Goal: Task Accomplishment & Management: Use online tool/utility

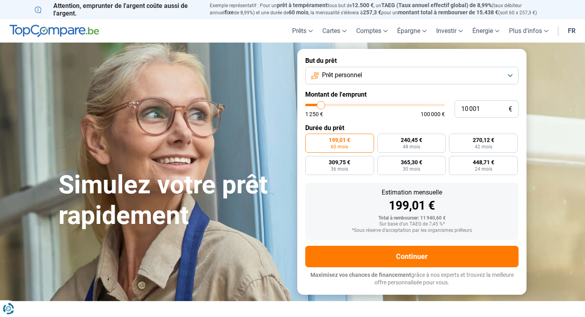
click at [349, 74] on span "Prêt personnel" at bounding box center [342, 75] width 40 height 9
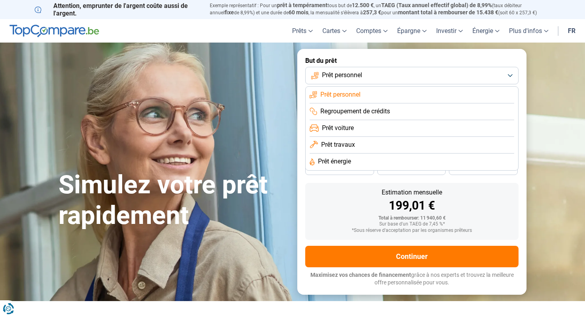
click at [353, 111] on span "Regroupement de crédits" at bounding box center [356, 111] width 70 height 9
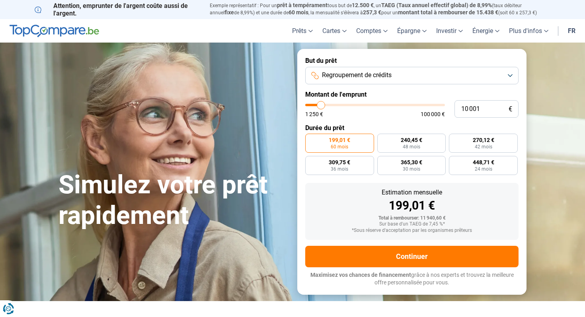
type input "10 250"
type input "10250"
type input "10 500"
type input "10500"
type input "10 750"
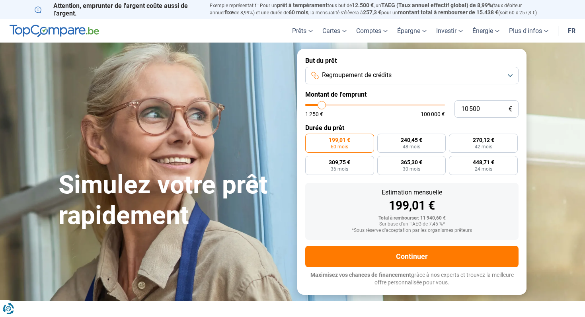
type input "10750"
type input "11 250"
type input "11250"
type input "11 750"
type input "11750"
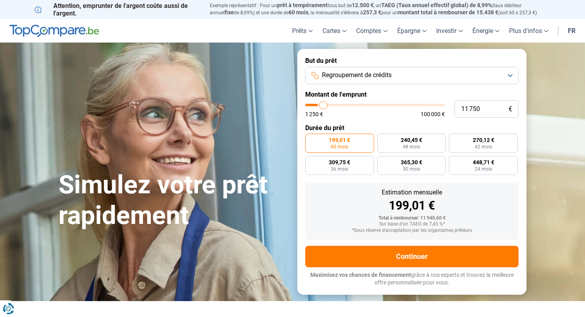
type input "12 750"
type input "12750"
type input "13 750"
type input "13750"
type input "14 750"
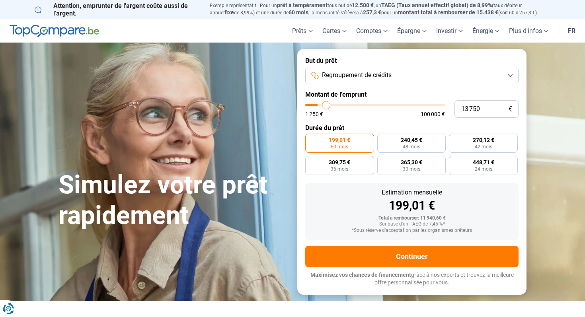
type input "14750"
type input "16 000"
type input "16000"
type input "17 000"
type input "17000"
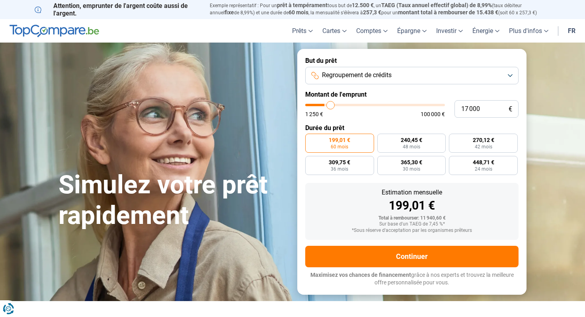
type input "18 000"
type input "18000"
type input "19 000"
type input "19000"
type input "20 250"
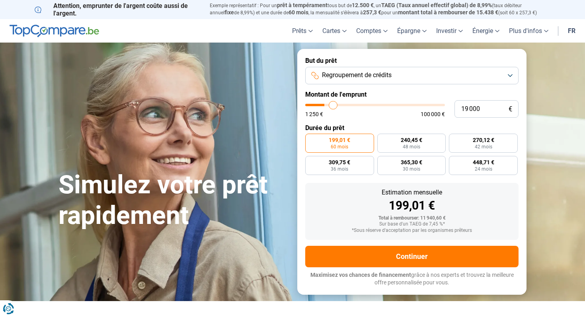
type input "20250"
type input "21 750"
type input "21750"
type input "23 000"
type input "23000"
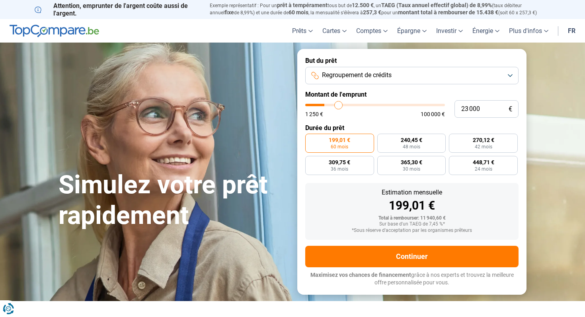
type input "24 250"
type input "24250"
type input "25 500"
type input "25500"
type input "26 250"
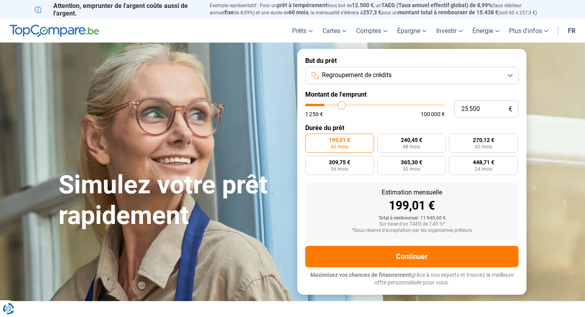
type input "26250"
type input "27 000"
type input "27000"
type input "27 500"
type input "27500"
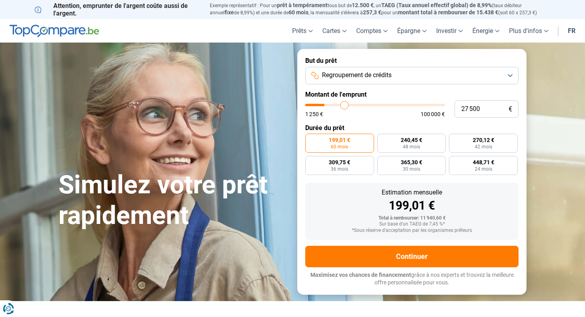
type input "27 750"
type input "27750"
type input "28 000"
type input "28000"
type input "28 250"
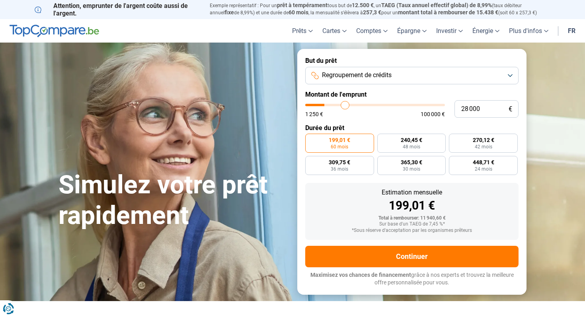
type input "28250"
type input "28 500"
type input "28500"
type input "28 750"
type input "28750"
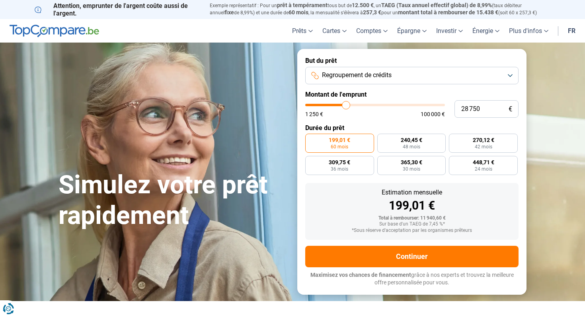
type input "29 000"
type input "29000"
type input "29 250"
type input "29250"
type input "29 500"
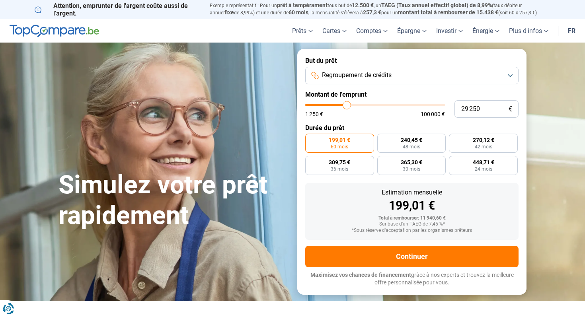
type input "29500"
type input "29 750"
type input "29750"
type input "30 000"
type input "30000"
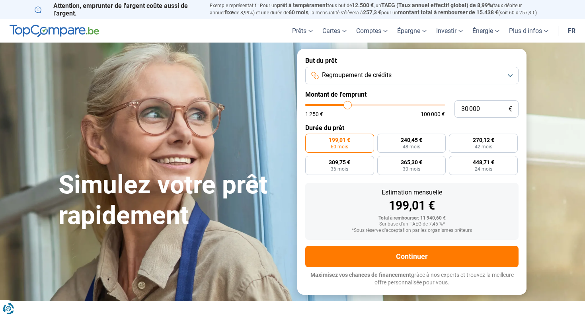
type input "30 250"
type input "30250"
type input "30 500"
type input "30500"
type input "30 750"
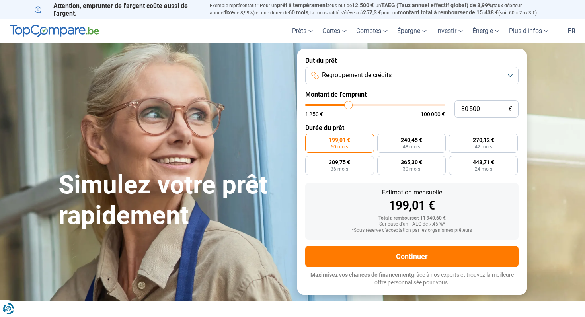
type input "30750"
type input "31 000"
type input "31000"
type input "31 250"
type input "31250"
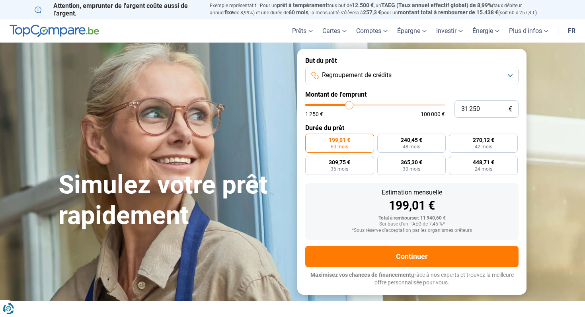
type input "31 500"
type input "31500"
type input "31 750"
type input "31750"
type input "32 000"
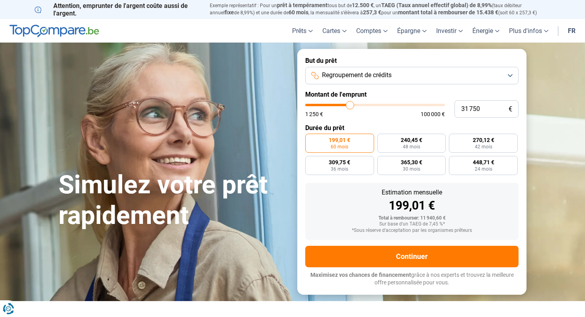
type input "32000"
type input "32 250"
type input "32250"
type input "32 500"
type input "32500"
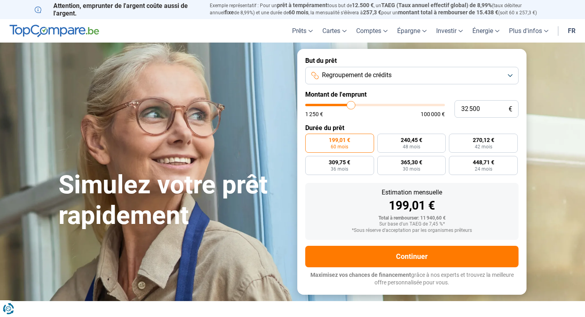
type input "32 750"
type input "32750"
type input "33 000"
type input "33000"
type input "33 250"
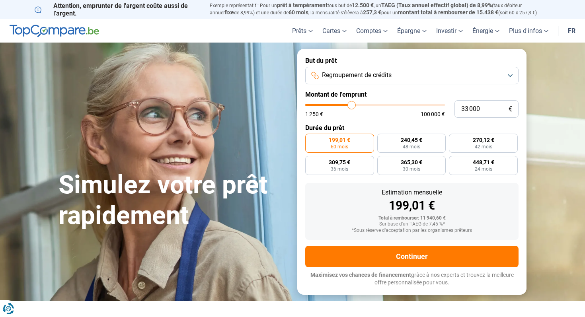
type input "33250"
type input "33 500"
type input "33500"
type input "33 750"
type input "33750"
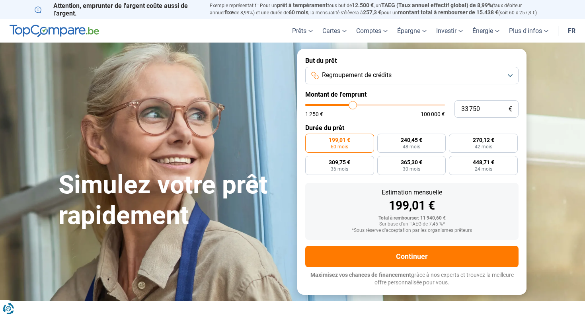
type input "34 000"
type input "34000"
type input "34 250"
type input "34250"
type input "34 500"
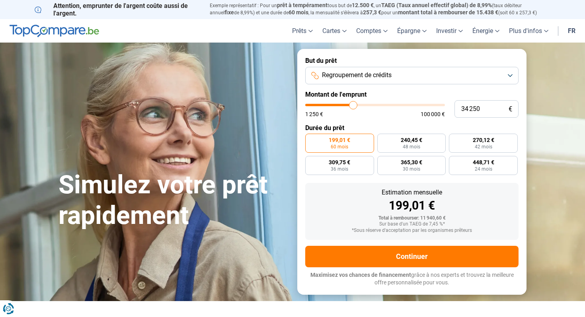
type input "34500"
type input "34 750"
type input "34750"
type input "35 000"
type input "35000"
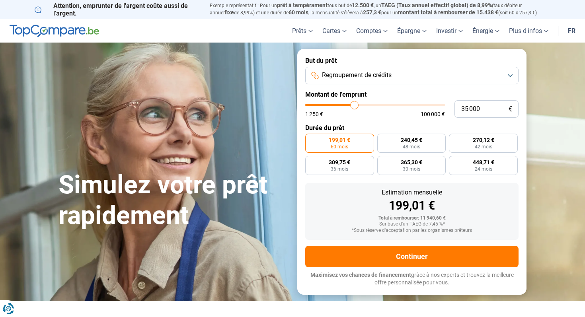
type input "35 250"
type input "35250"
type input "35 500"
type input "35500"
type input "35 250"
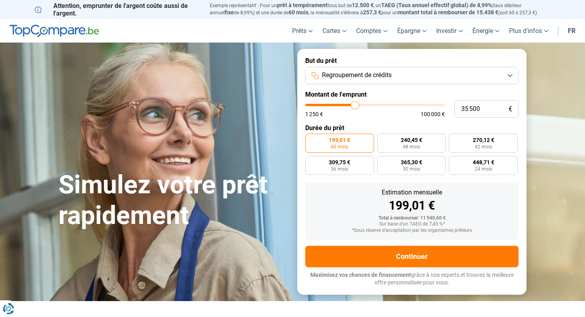
type input "35250"
type input "35 000"
type input "35000"
drag, startPoint x: 322, startPoint y: 106, endPoint x: 354, endPoint y: 107, distance: 32.7
click at [354, 106] on input "range" at bounding box center [375, 105] width 140 height 2
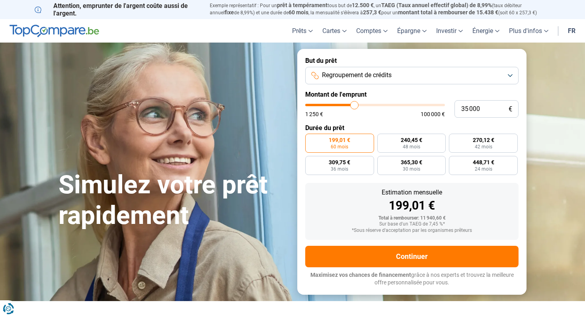
radio input "false"
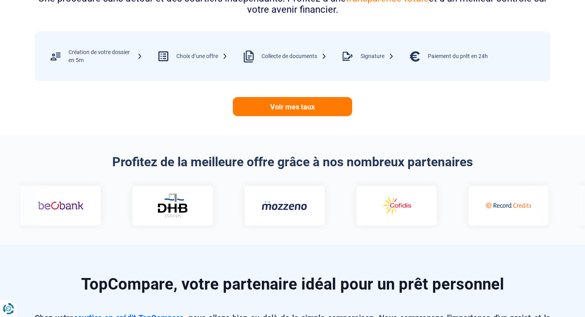
scroll to position [368, 0]
